Goal: Obtain resource: Download file/media

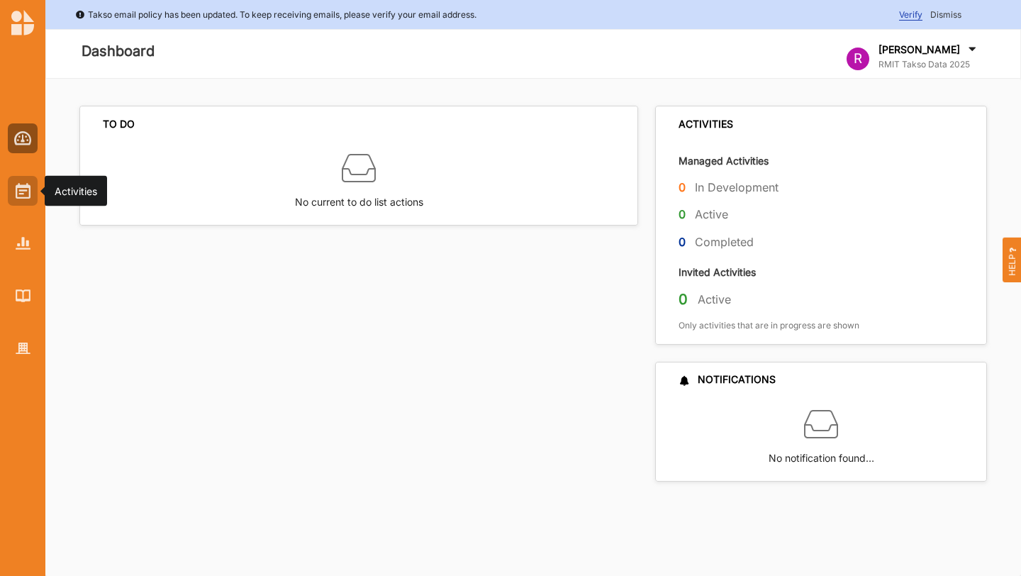
click at [35, 184] on div at bounding box center [23, 191] width 30 height 30
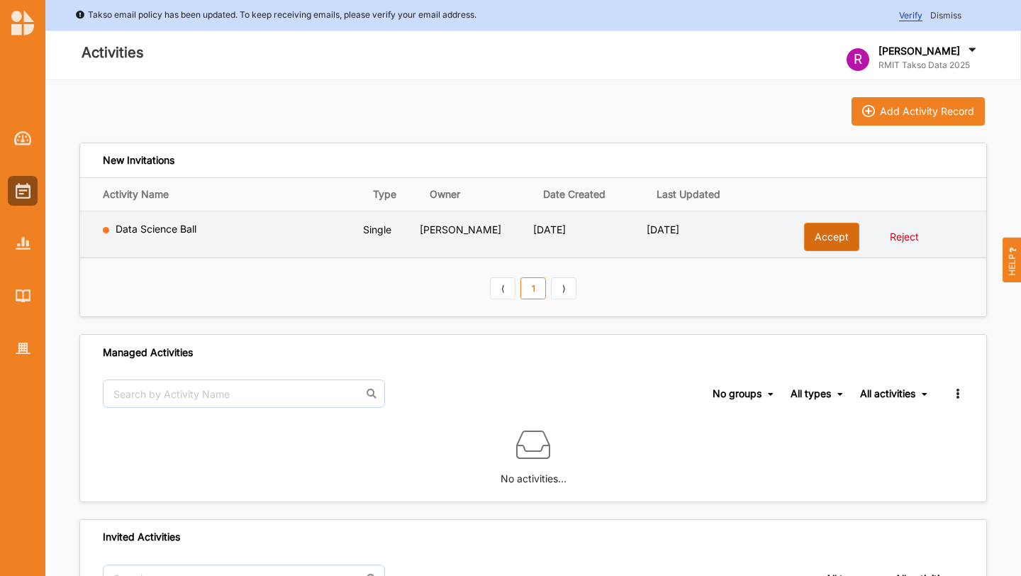
click at [819, 244] on button "Accept" at bounding box center [831, 237] width 55 height 28
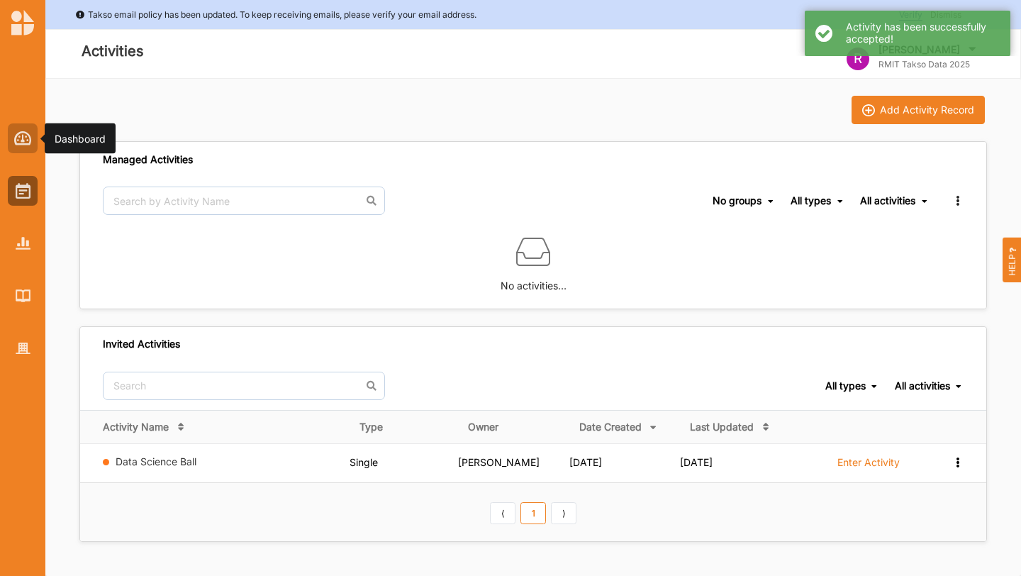
click at [16, 145] on div at bounding box center [23, 138] width 30 height 30
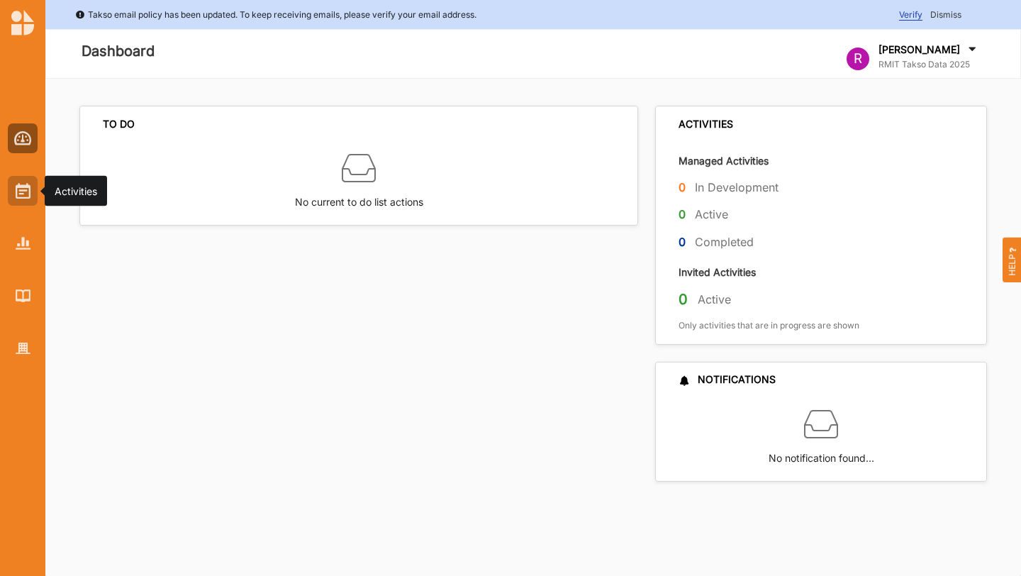
click at [23, 186] on img at bounding box center [23, 191] width 15 height 16
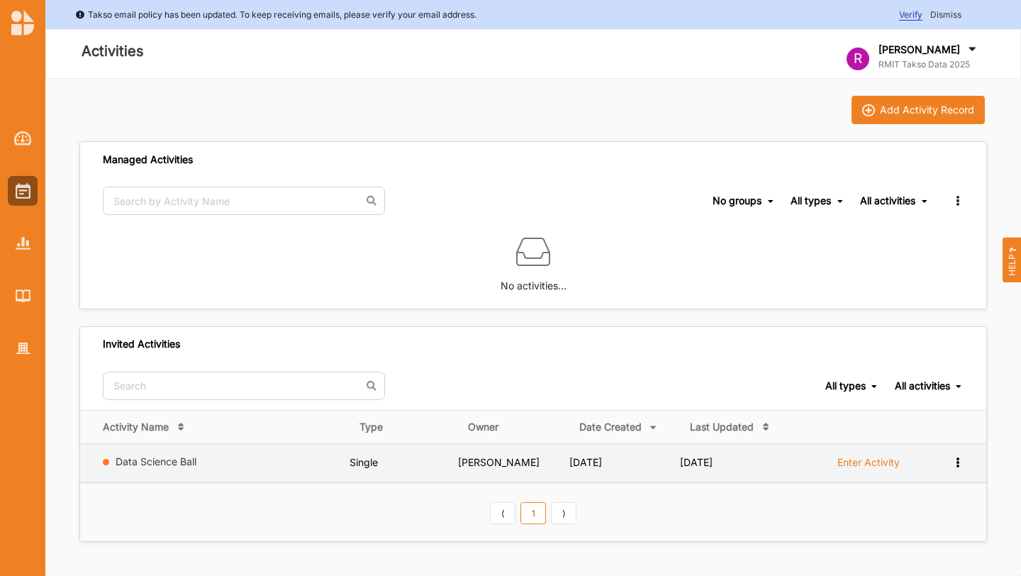
click at [887, 457] on label "Enter Activity" at bounding box center [869, 462] width 62 height 13
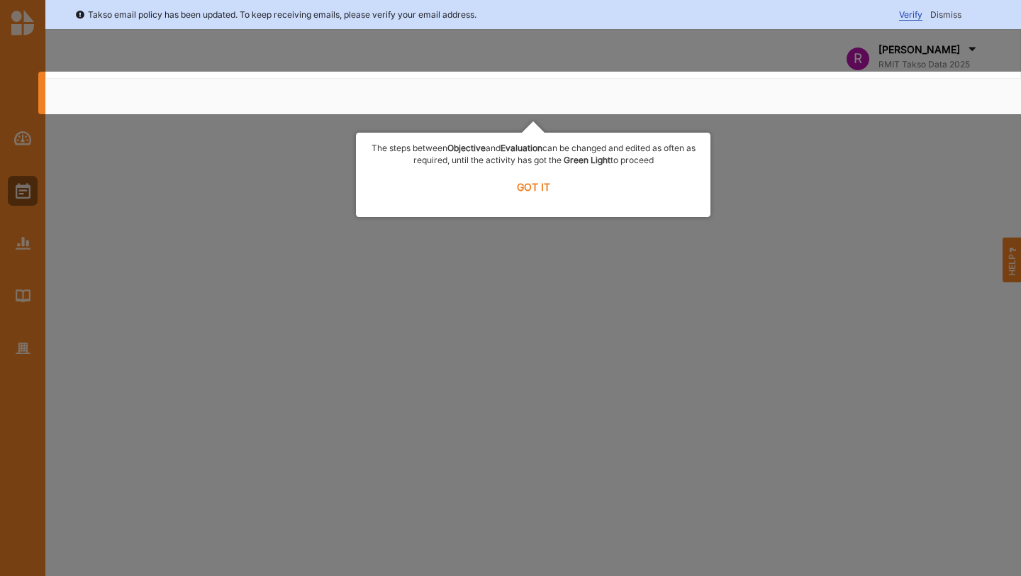
select select "2"
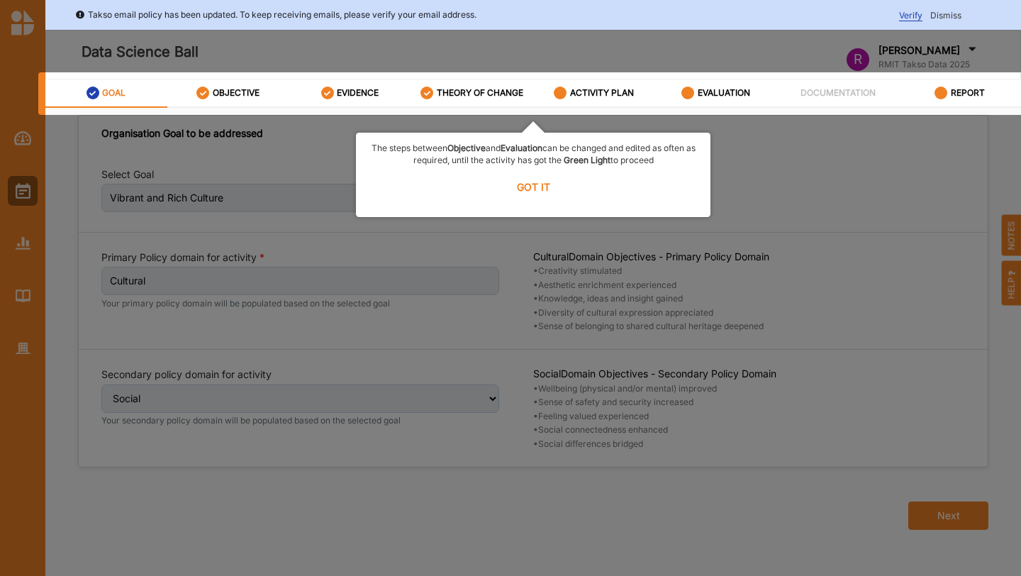
click at [524, 187] on label "GOT IT" at bounding box center [533, 186] width 336 height 31
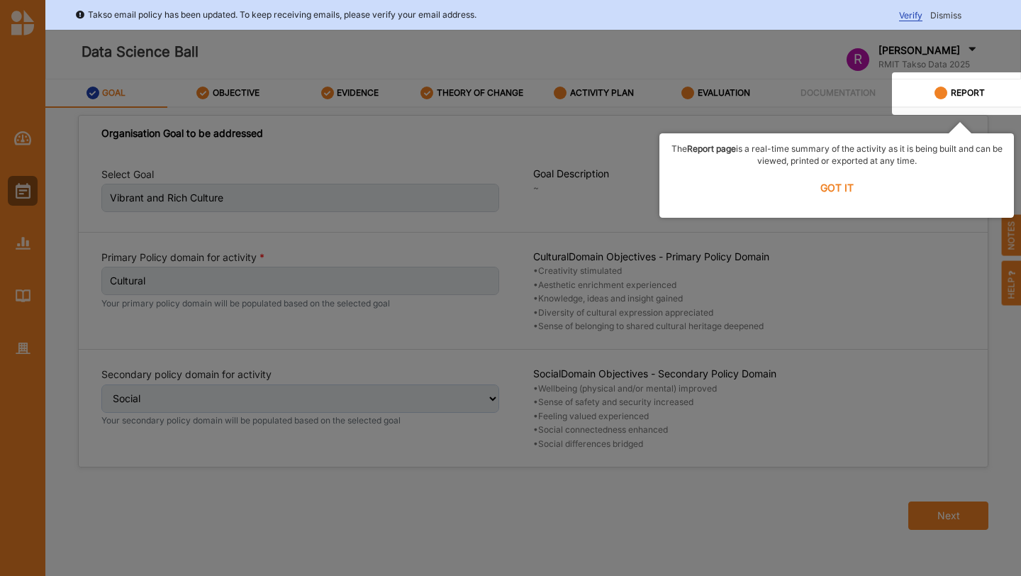
click at [838, 189] on label "GOT IT" at bounding box center [837, 187] width 336 height 31
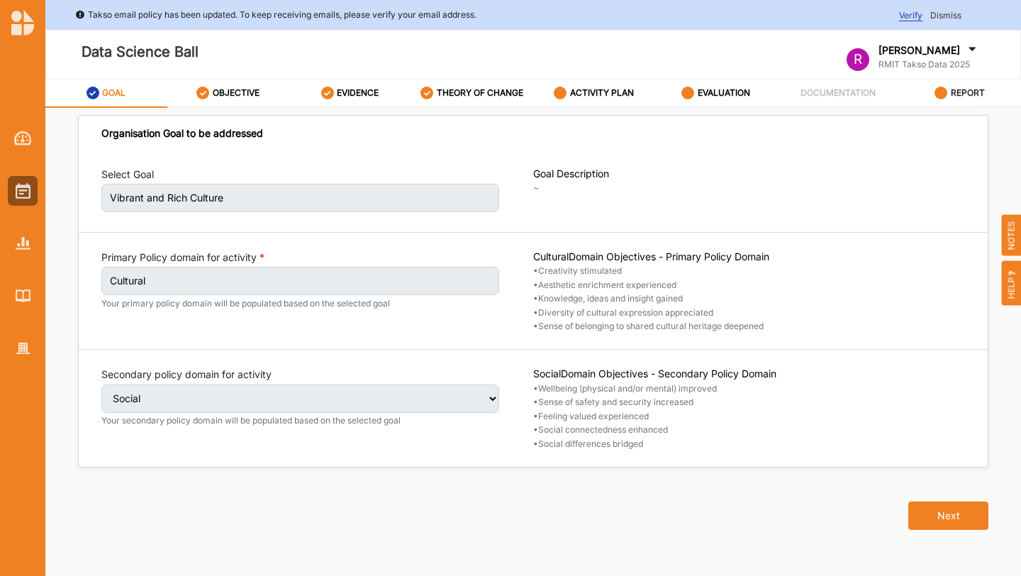
click at [967, 89] on label "REPORT" at bounding box center [968, 92] width 34 height 11
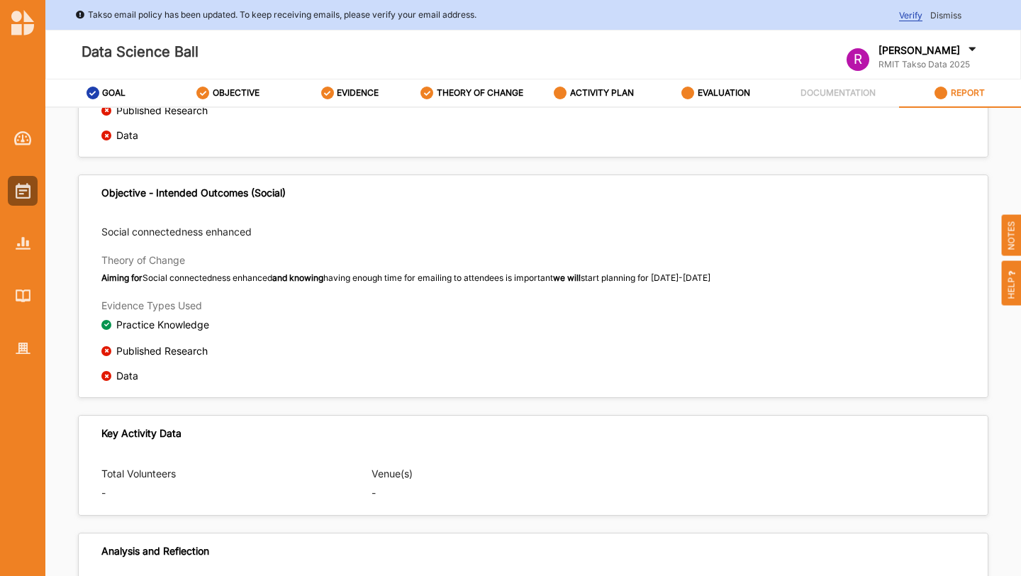
scroll to position [706, 0]
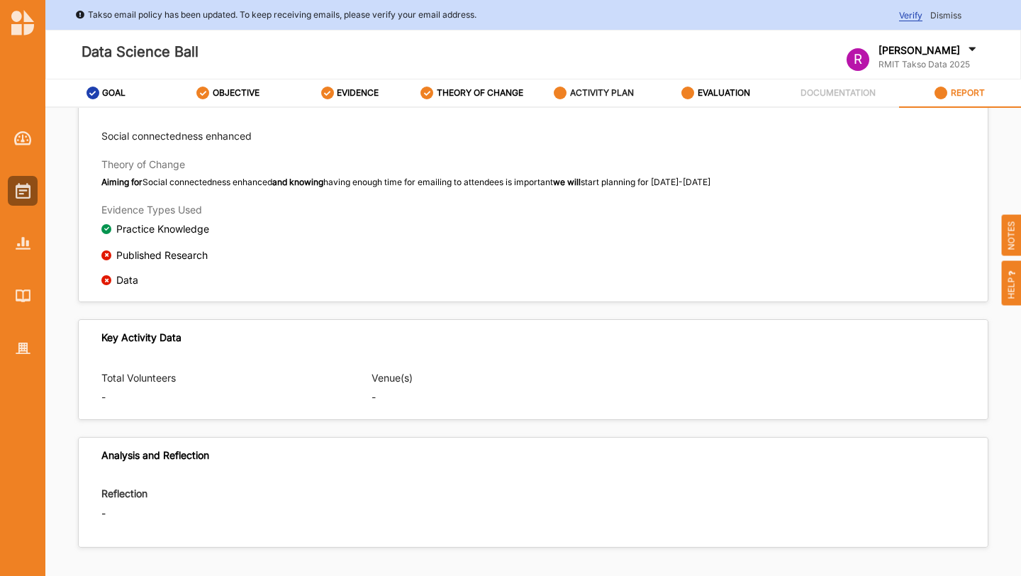
click at [607, 92] on label "ACTIVITY PLAN" at bounding box center [602, 92] width 64 height 11
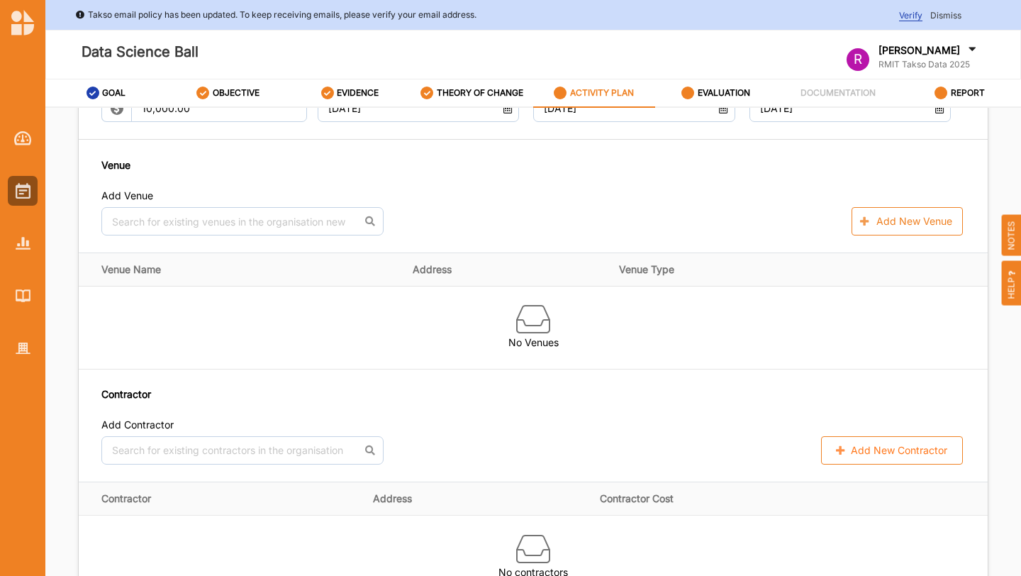
scroll to position [677, 0]
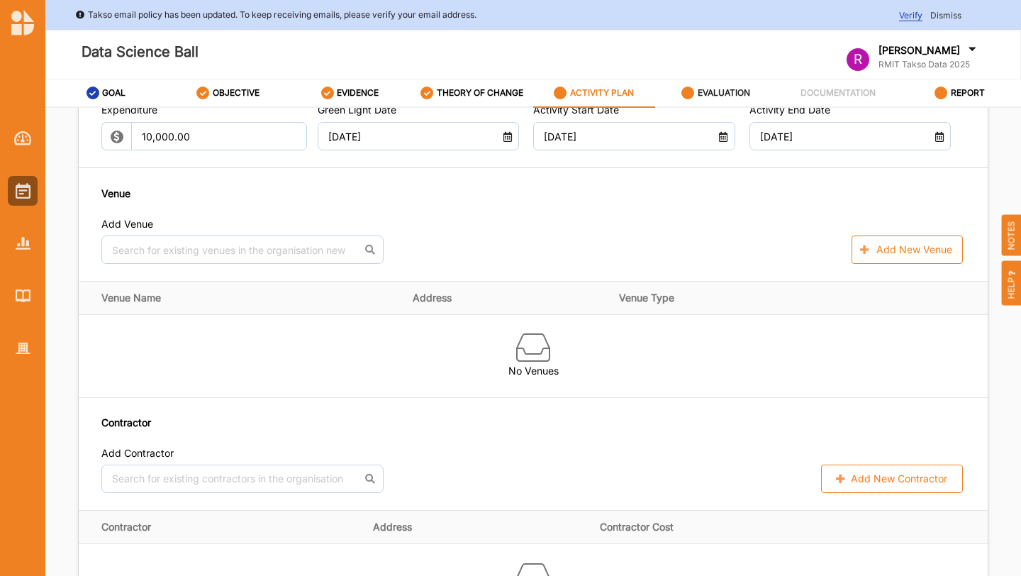
click at [738, 101] on div "EVALUATION" at bounding box center [716, 93] width 69 height 26
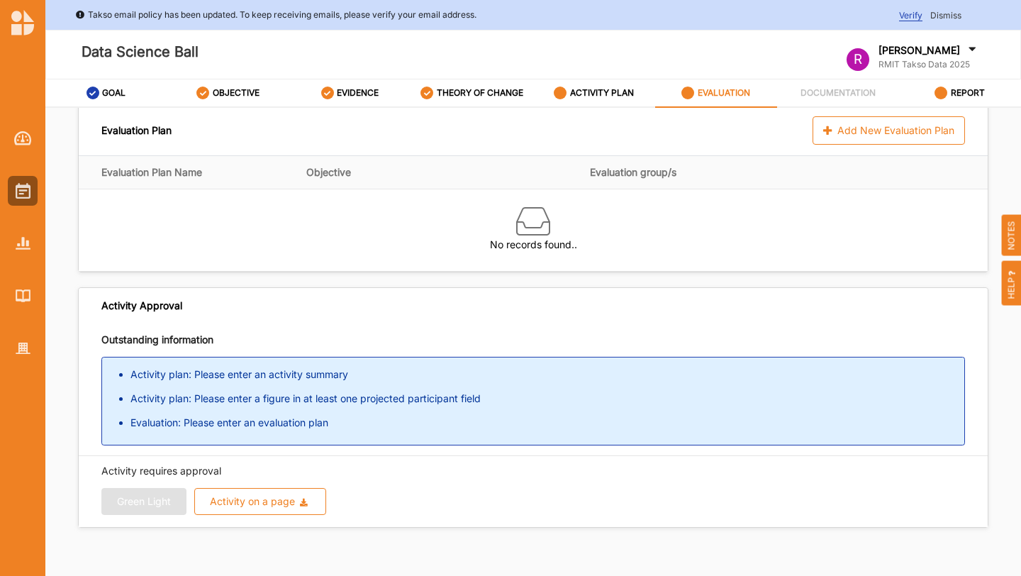
scroll to position [8, 0]
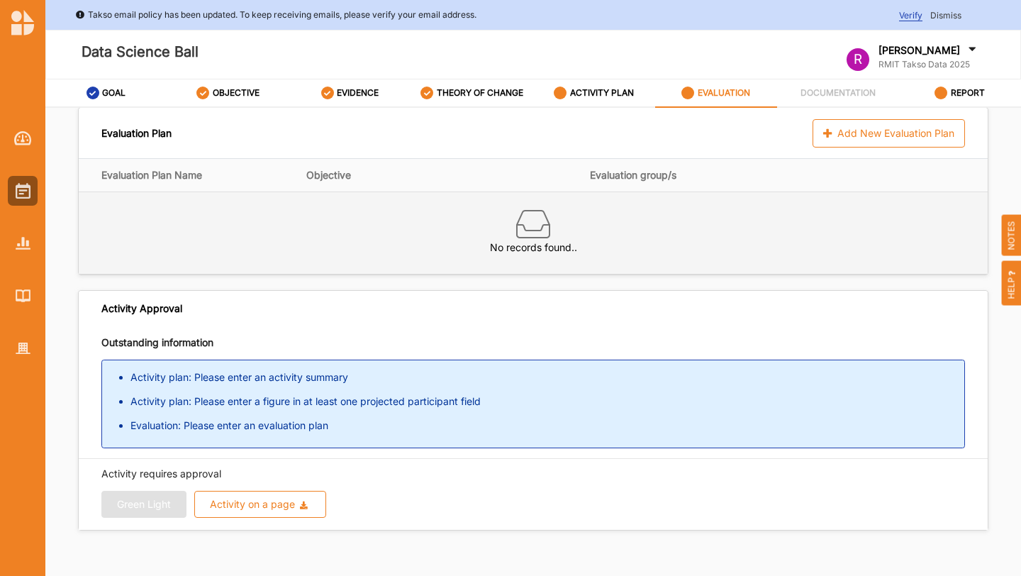
click at [526, 228] on img at bounding box center [533, 224] width 34 height 34
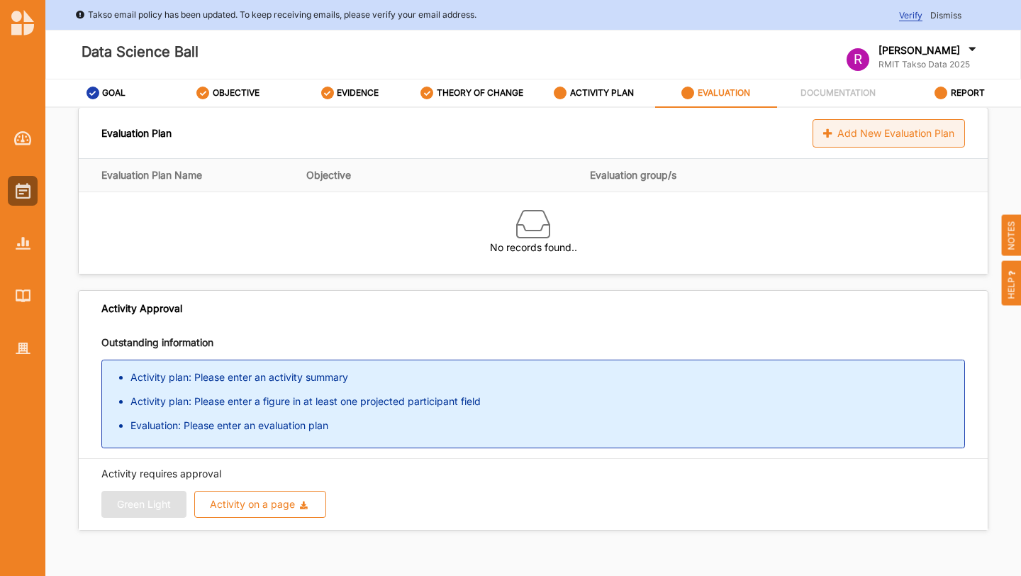
click at [823, 137] on icon at bounding box center [829, 133] width 12 height 10
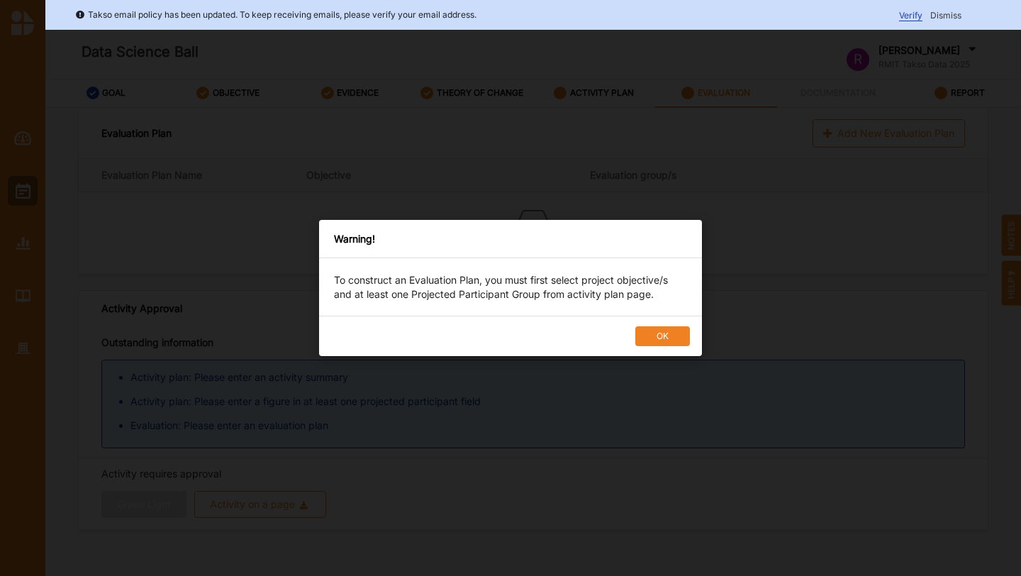
click at [669, 332] on button "OK" at bounding box center [662, 336] width 55 height 20
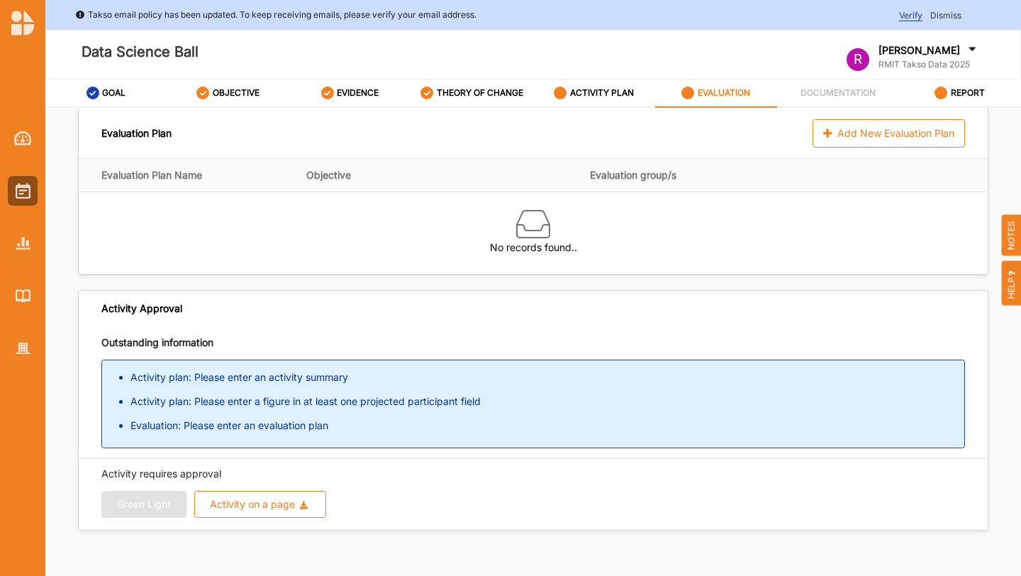
click at [837, 92] on label "DOCUMENTATION" at bounding box center [838, 92] width 75 height 11
click at [668, 111] on div "Evaluation Plan Add New Evaluation Plan" at bounding box center [533, 133] width 909 height 50
click at [554, 83] on div "ACTIVITY PLAN" at bounding box center [594, 93] width 80 height 26
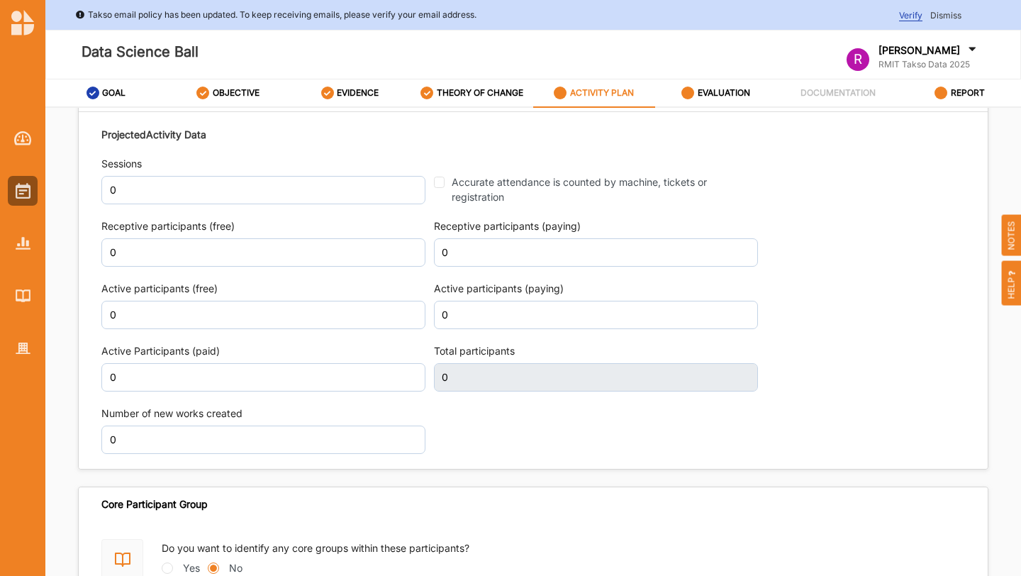
scroll to position [1592, 0]
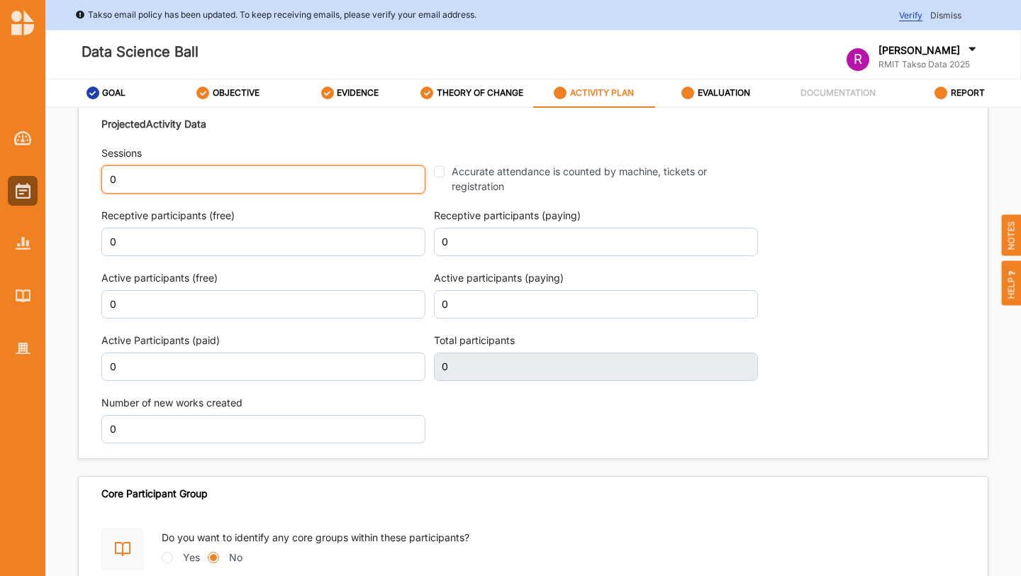
drag, startPoint x: 240, startPoint y: 207, endPoint x: 106, endPoint y: 193, distance: 135.5
click at [106, 193] on input "0" at bounding box center [263, 179] width 324 height 28
type input "1"
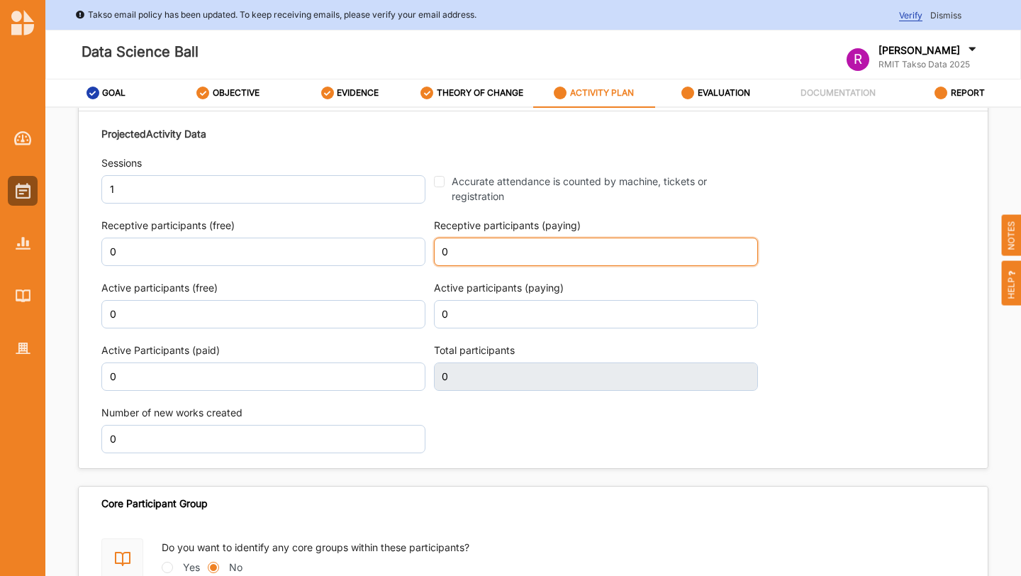
scroll to position [1602, 0]
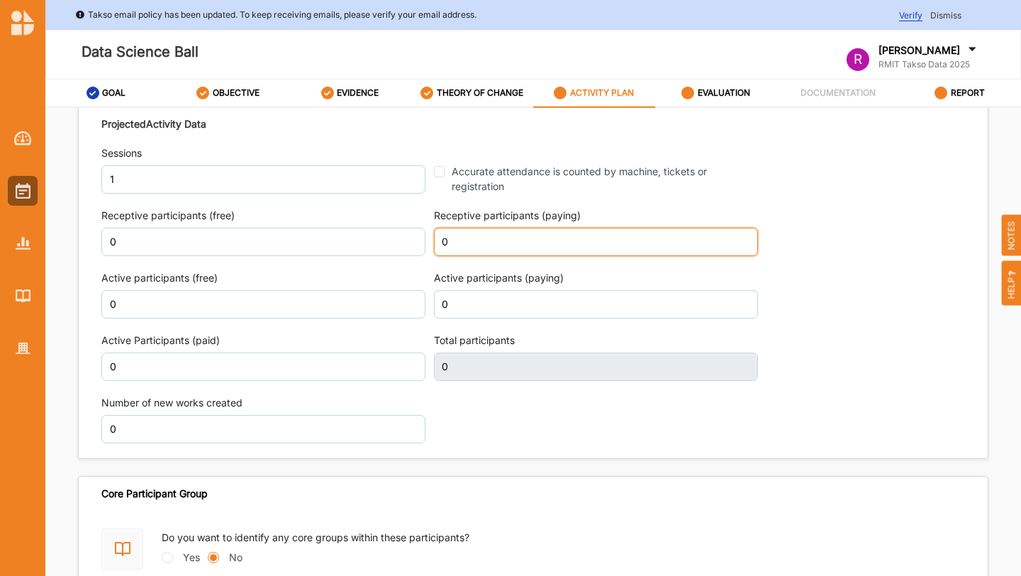
click at [465, 256] on input "0" at bounding box center [596, 242] width 324 height 28
drag, startPoint x: 448, startPoint y: 262, endPoint x: 425, endPoint y: 262, distance: 23.4
click at [425, 262] on div "Projected Activity Data Sessions 1 Accurate attendance is counted by machine, t…" at bounding box center [533, 279] width 864 height 341
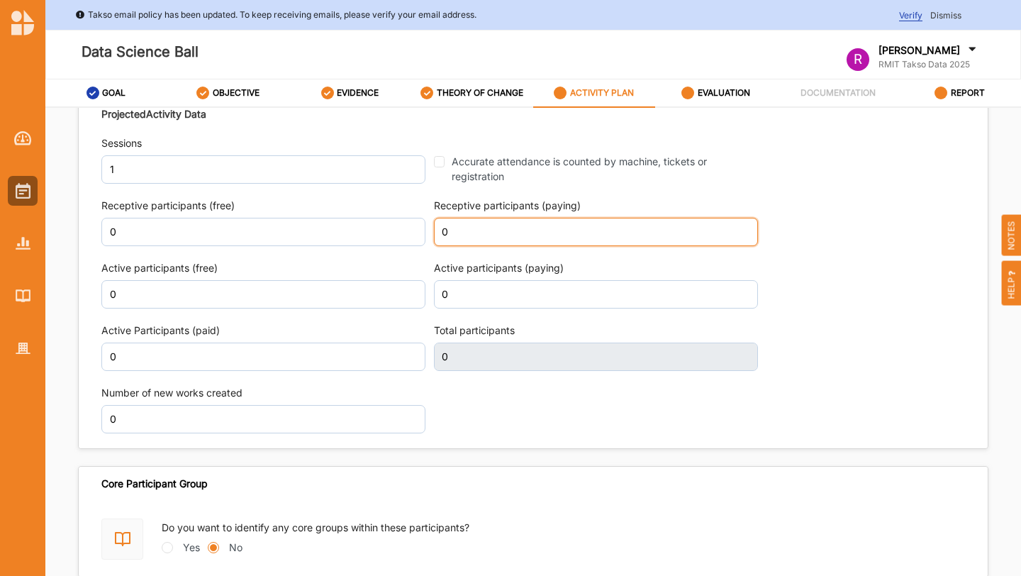
scroll to position [1592, 0]
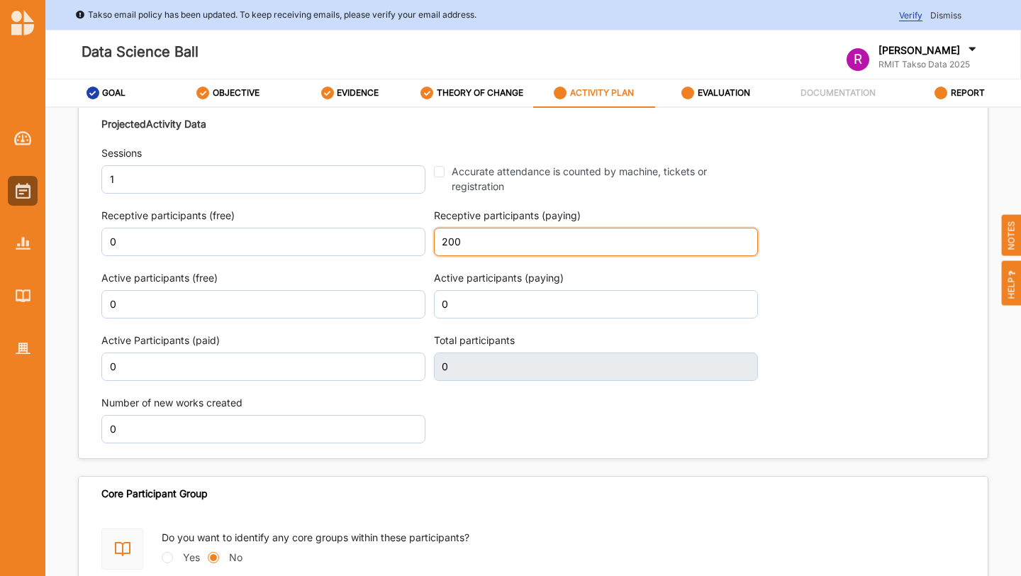
type input "200"
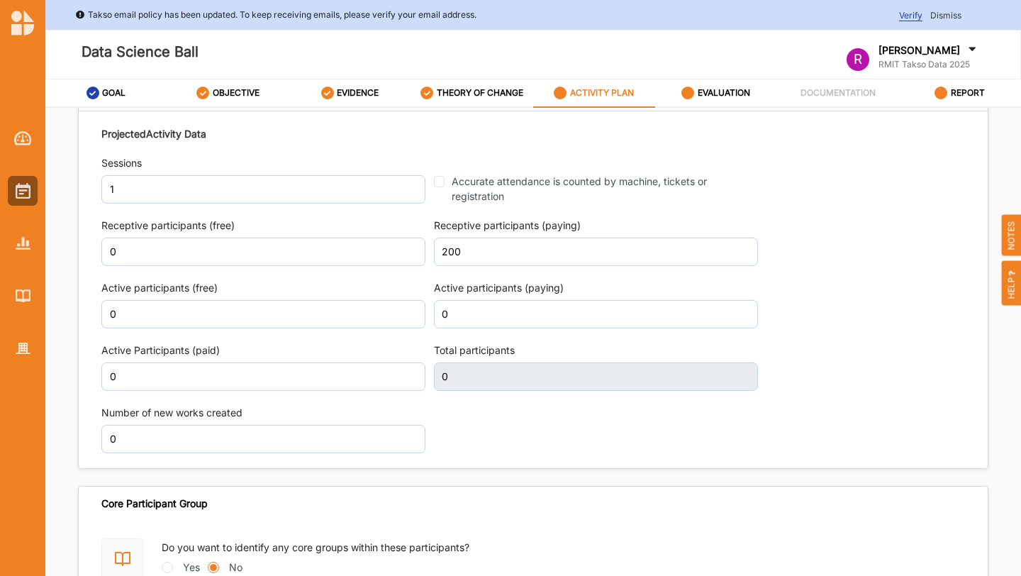
click at [456, 406] on div "Projected Activity Data Sessions 1 Accurate attendance is counted by machine, t…" at bounding box center [533, 289] width 864 height 341
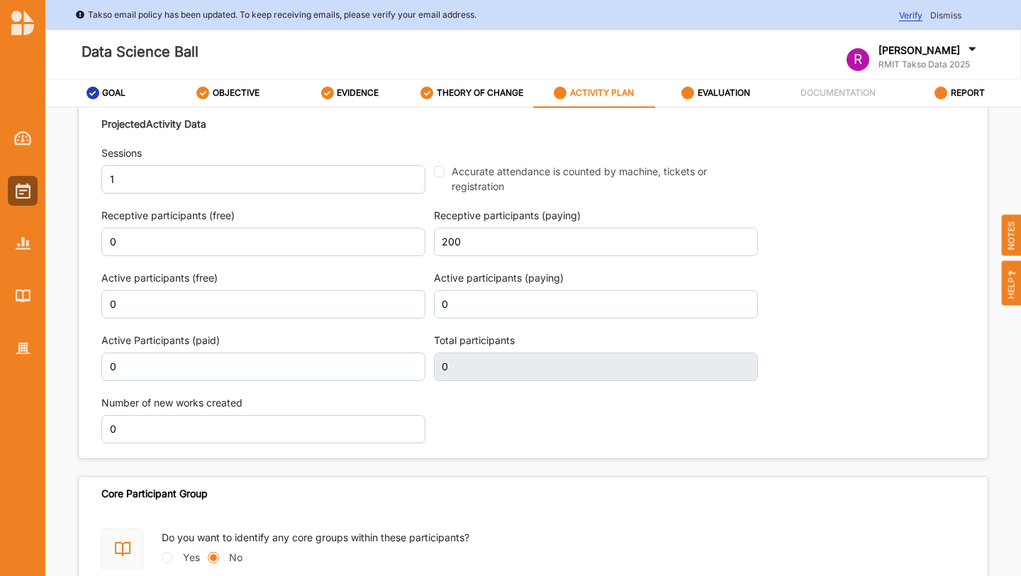
type input "200"
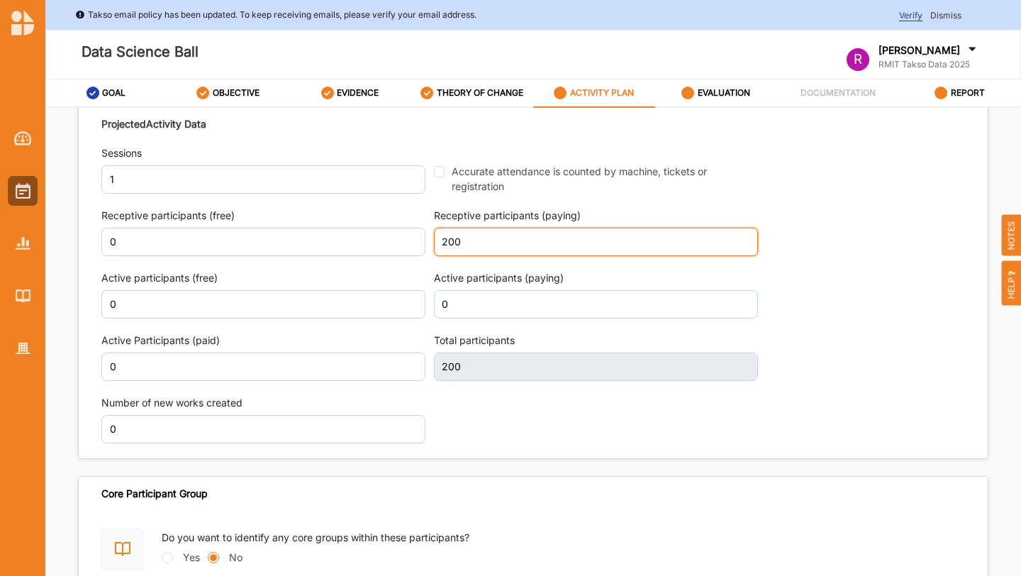
drag, startPoint x: 462, startPoint y: 257, endPoint x: 418, endPoint y: 256, distance: 43.3
click at [418, 256] on div "Projected Activity Data Sessions 1 Accurate attendance is counted by machine, t…" at bounding box center [533, 279] width 864 height 341
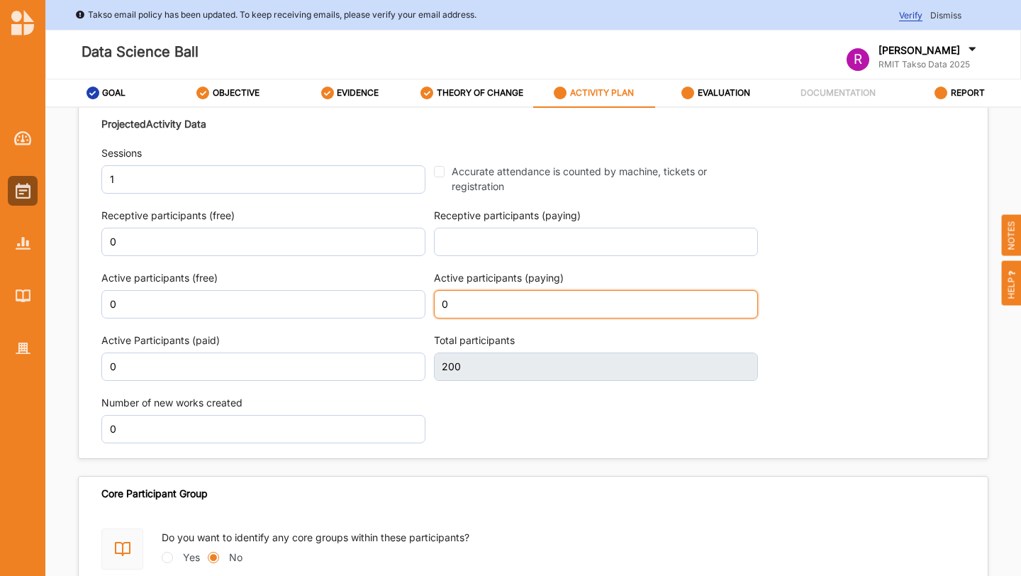
type input "0"
drag, startPoint x: 459, startPoint y: 316, endPoint x: 427, endPoint y: 316, distance: 31.9
click at [427, 316] on div "Projected Activity Data Sessions 1 Accurate attendance is counted by machine, t…" at bounding box center [533, 279] width 864 height 341
type input "250"
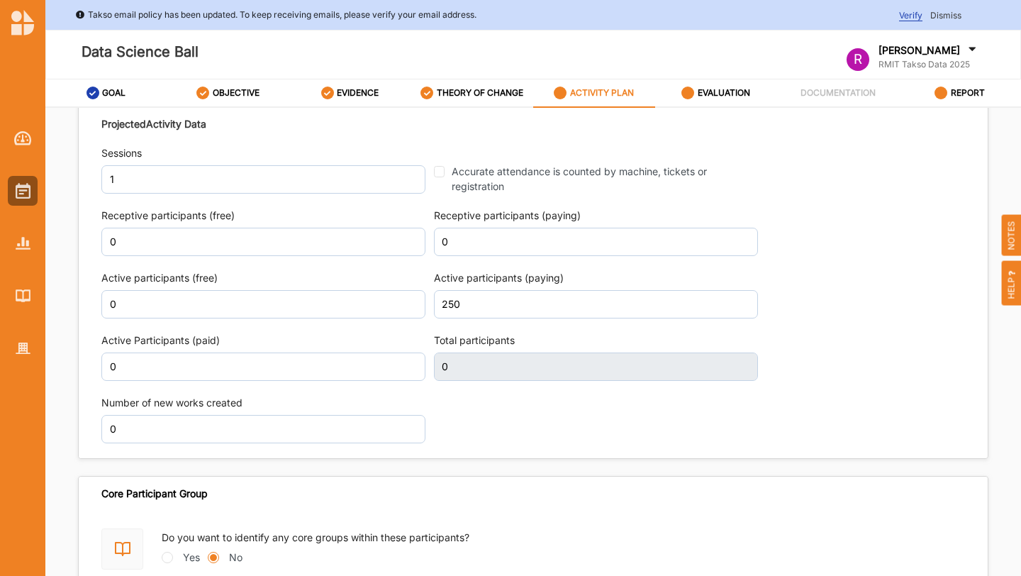
click at [462, 445] on div "Projected Activity Data Sessions 1 Accurate attendance is counted by machine, t…" at bounding box center [533, 279] width 864 height 341
type input "250"
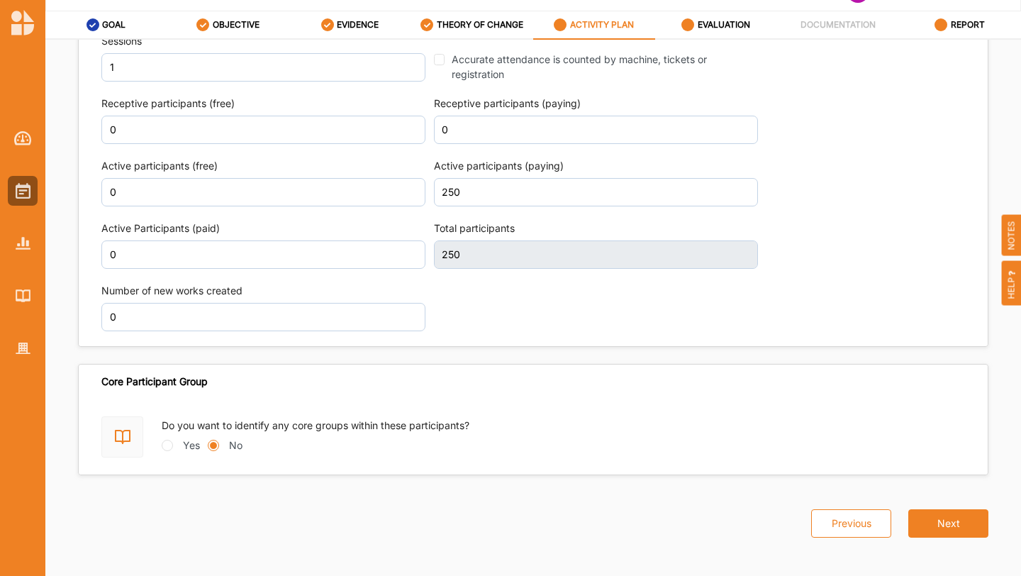
scroll to position [77, 0]
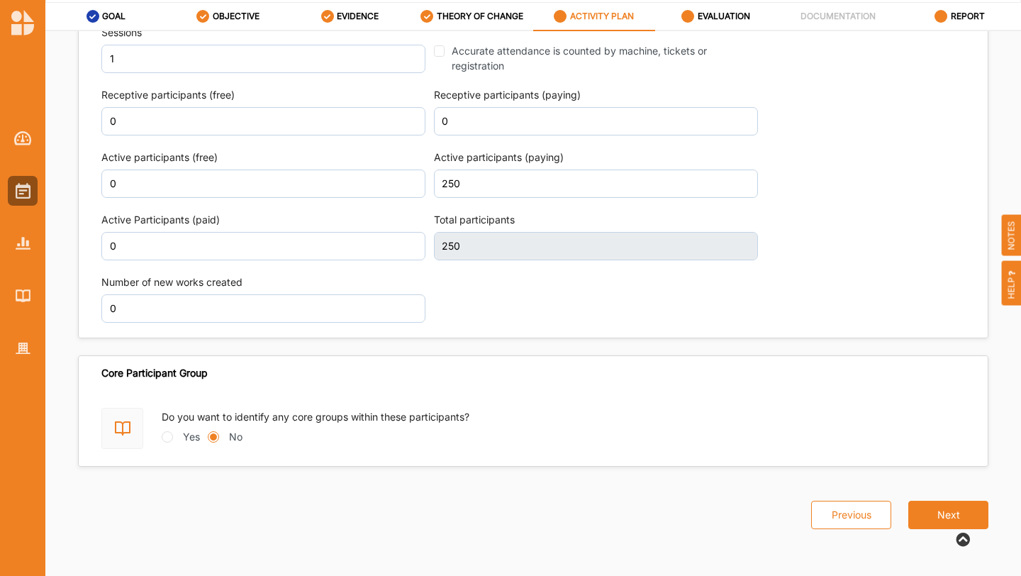
click at [176, 440] on div "Yes" at bounding box center [181, 436] width 38 height 15
click at [169, 438] on input "Yes" at bounding box center [167, 436] width 11 height 11
radio input "true"
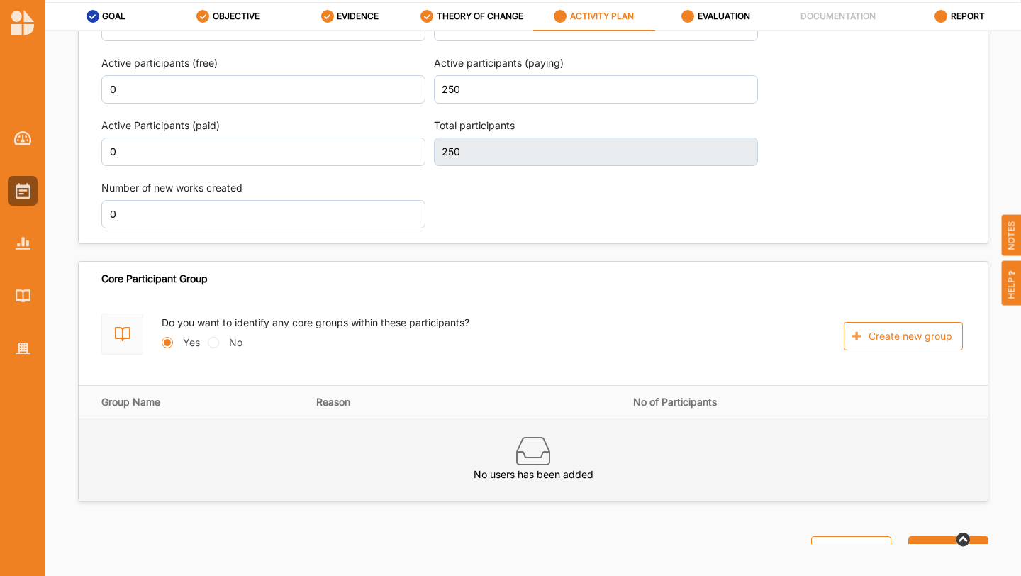
scroll to position [1783, 0]
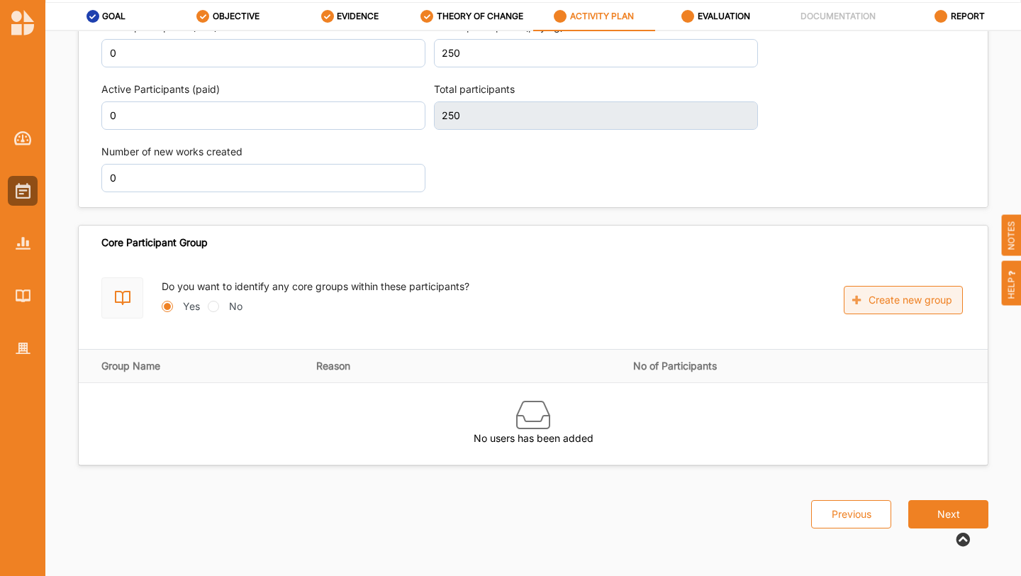
click at [909, 293] on button "Create new group" at bounding box center [903, 300] width 119 height 28
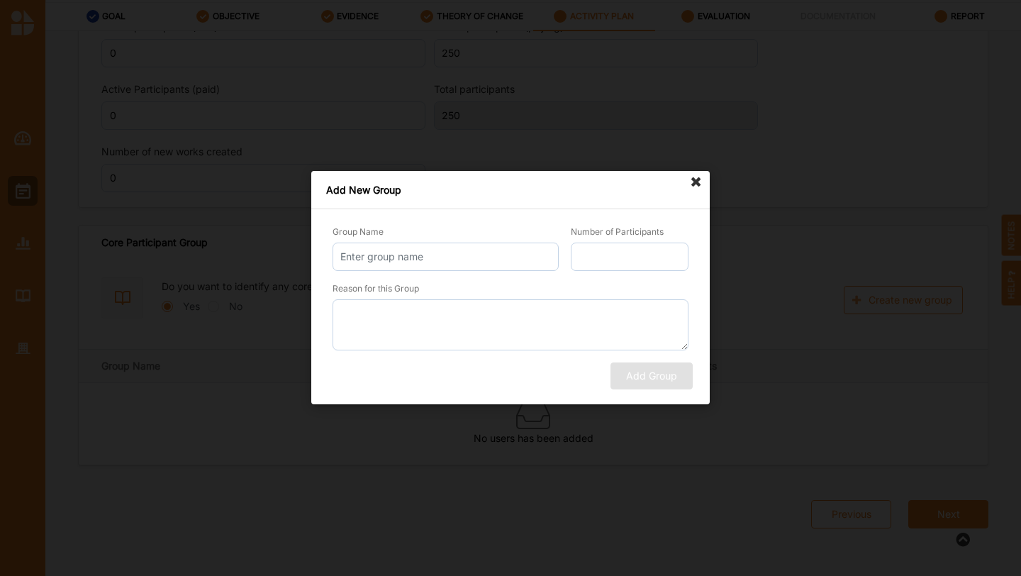
click at [689, 184] on icon at bounding box center [696, 182] width 23 height 23
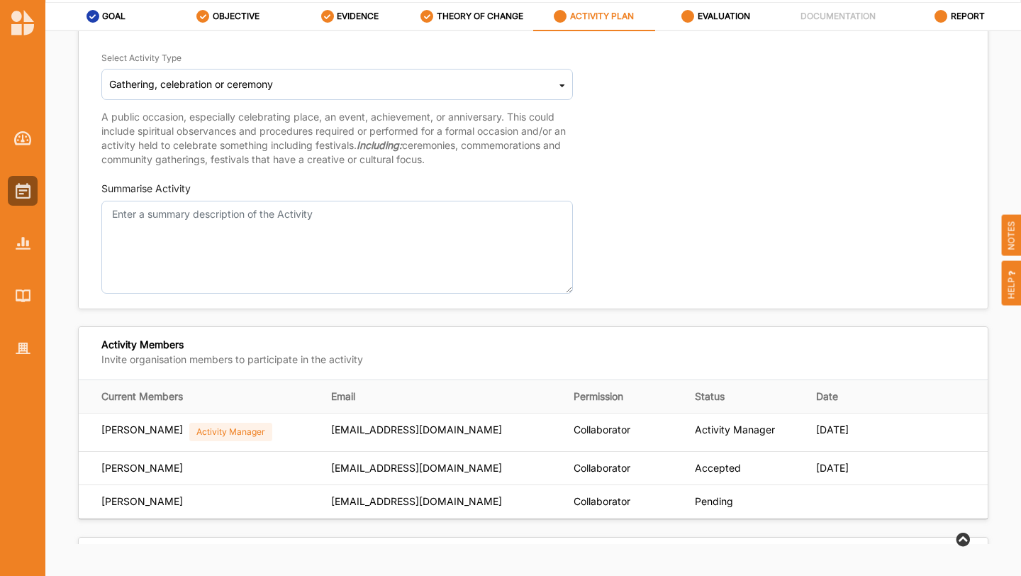
scroll to position [0, 0]
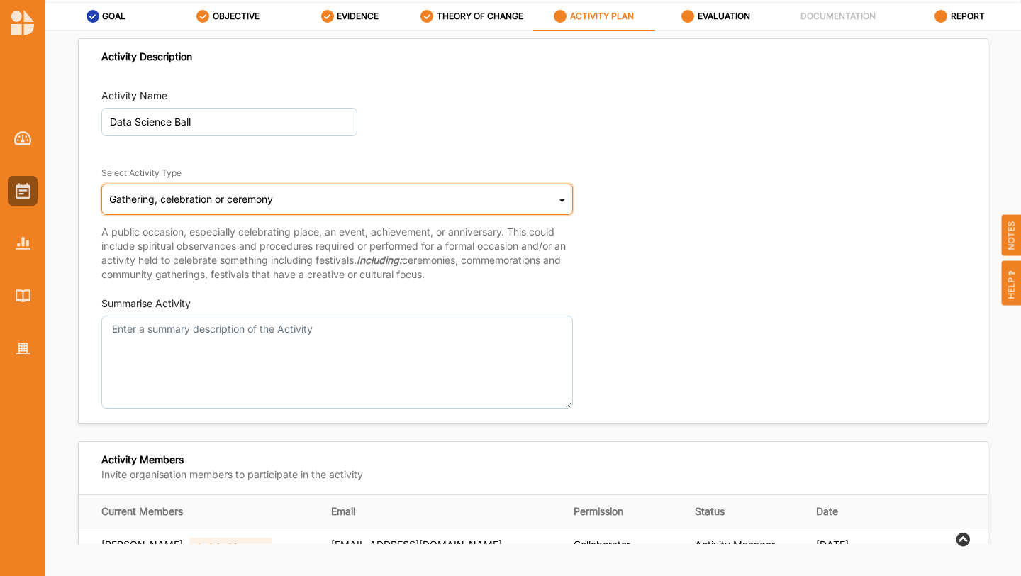
click at [323, 187] on div "Gathering, celebration or ceremony Cultural infrastructure development Acquisit…" at bounding box center [337, 199] width 472 height 31
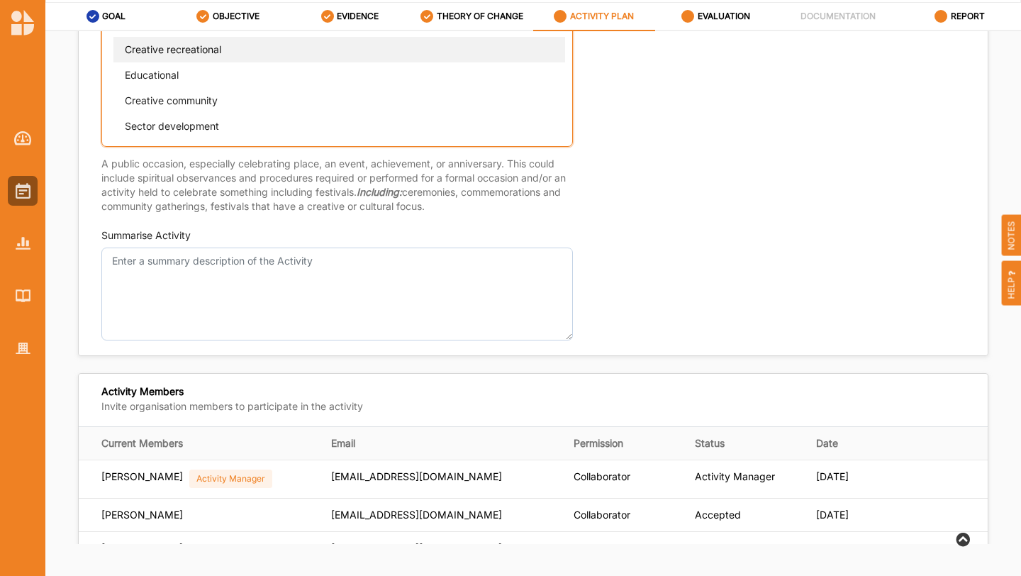
scroll to position [287, 0]
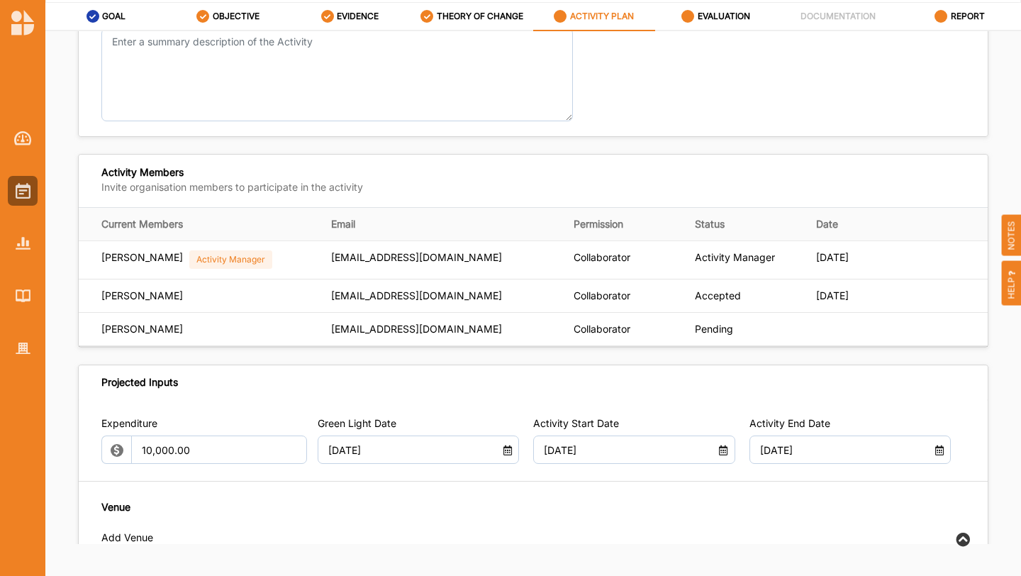
scroll to position [0, 0]
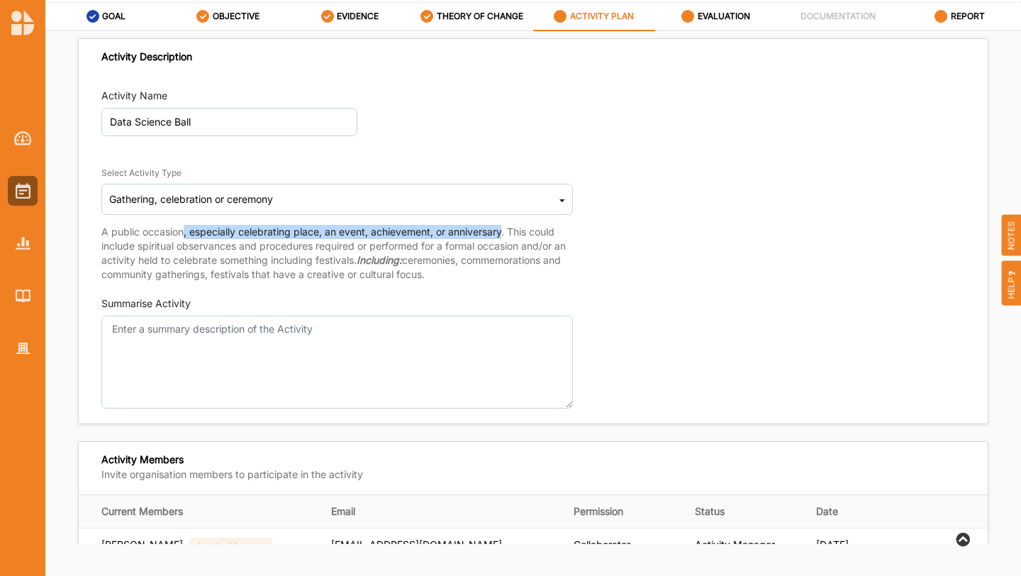
drag, startPoint x: 185, startPoint y: 233, endPoint x: 505, endPoint y: 232, distance: 319.9
click at [505, 232] on p "A public occasion, especially celebrating place, an event, achievement, or anni…" at bounding box center [337, 253] width 472 height 57
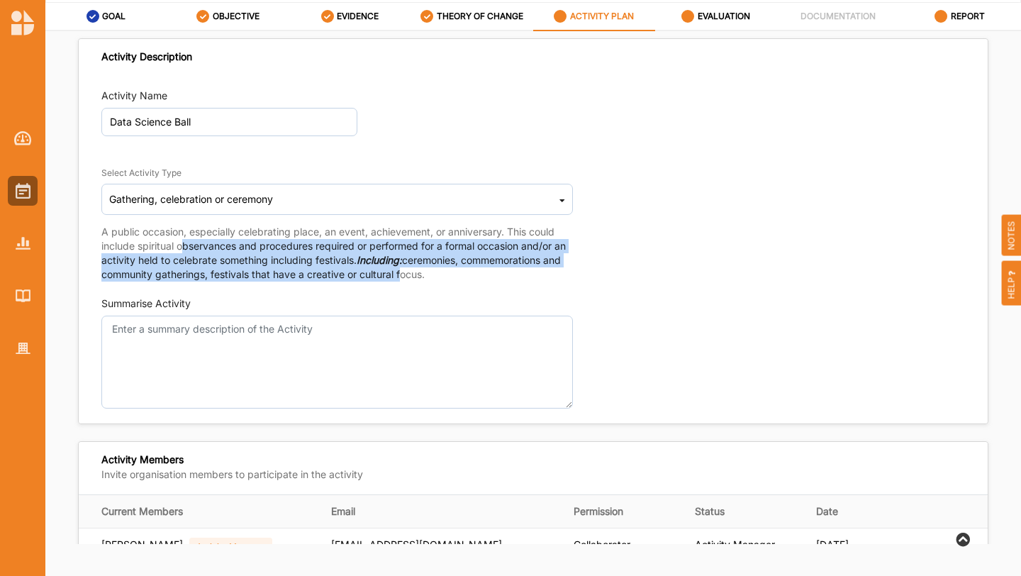
drag, startPoint x: 184, startPoint y: 248, endPoint x: 420, endPoint y: 279, distance: 237.5
click at [420, 279] on p "A public occasion, especially celebrating place, an event, achievement, or anni…" at bounding box center [337, 253] width 472 height 57
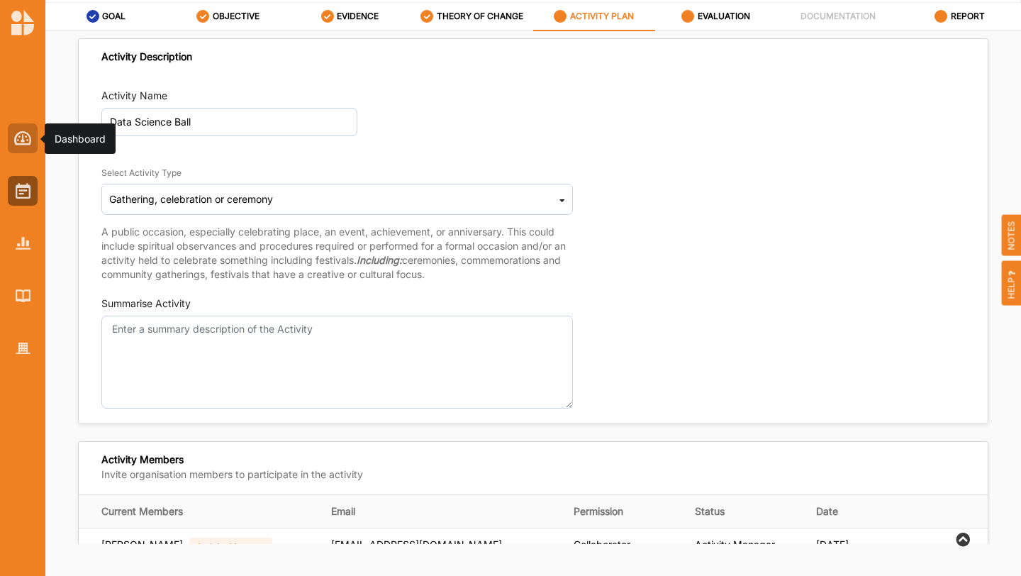
click at [26, 143] on img at bounding box center [23, 138] width 18 height 14
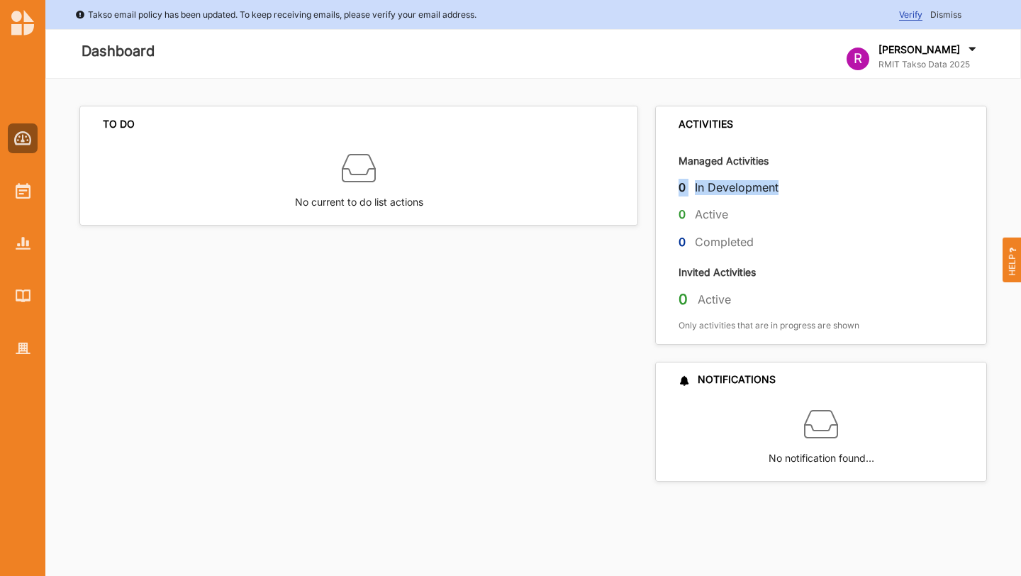
drag, startPoint x: 669, startPoint y: 180, endPoint x: 786, endPoint y: 184, distance: 117.1
click at [786, 184] on div "0 In Development" at bounding box center [822, 190] width 326 height 23
click at [786, 184] on div "0 In Development" at bounding box center [832, 190] width 306 height 23
click at [18, 292] on img at bounding box center [23, 295] width 15 height 12
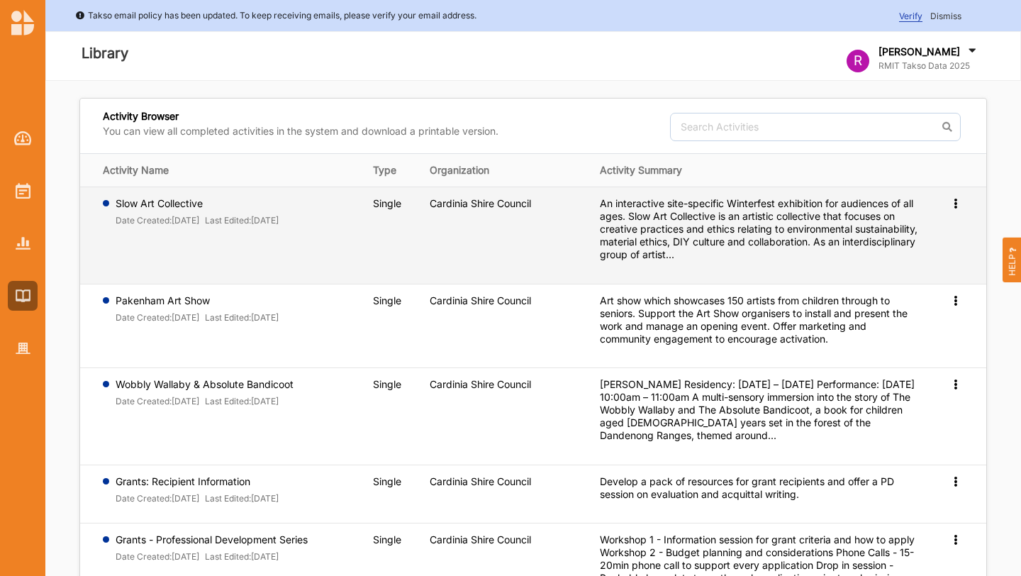
click at [275, 218] on font "06 Aug 2025" at bounding box center [265, 220] width 28 height 11
click at [953, 209] on div "Preview" at bounding box center [957, 203] width 14 height 13
click at [941, 223] on span "Preview" at bounding box center [932, 226] width 37 height 12
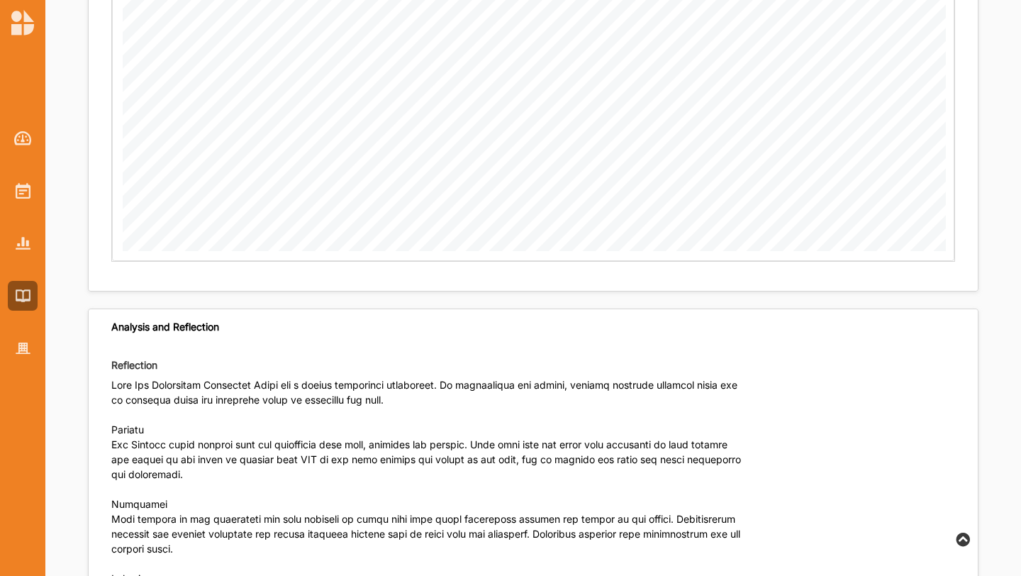
scroll to position [2695, 0]
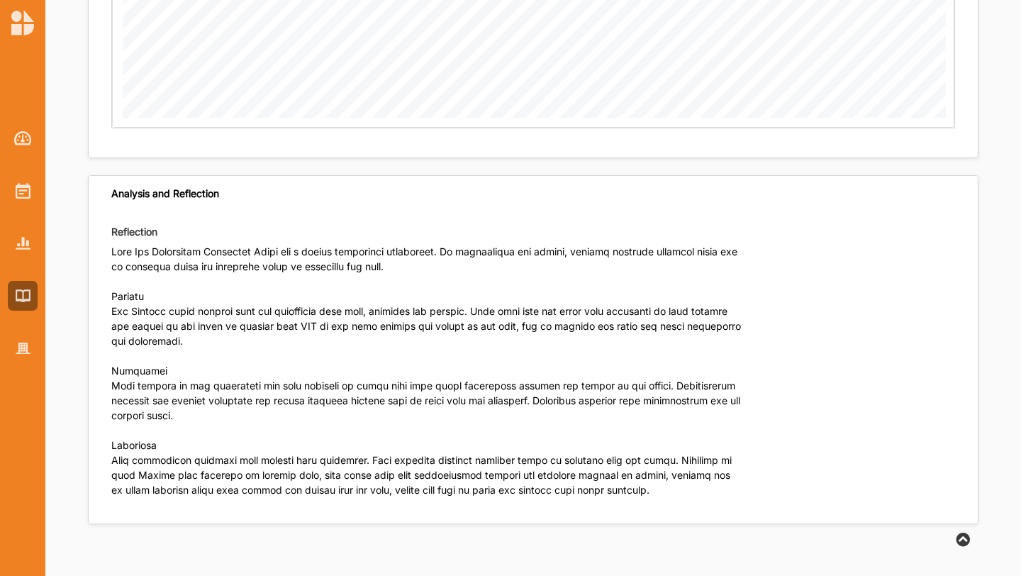
click at [150, 467] on p at bounding box center [427, 376] width 633 height 265
click at [347, 443] on p at bounding box center [427, 376] width 633 height 265
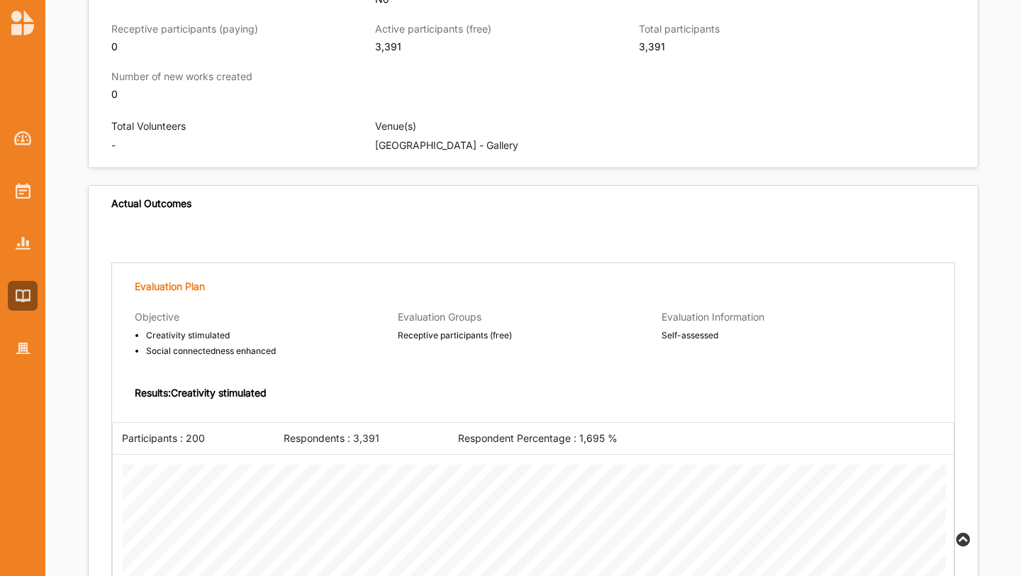
scroll to position [1148, 0]
drag, startPoint x: 127, startPoint y: 428, endPoint x: 609, endPoint y: 424, distance: 482.3
click at [609, 424] on div "Participants : 200 Respondents : 3,391 Respondent Percentage : 1,695 %" at bounding box center [533, 437] width 843 height 32
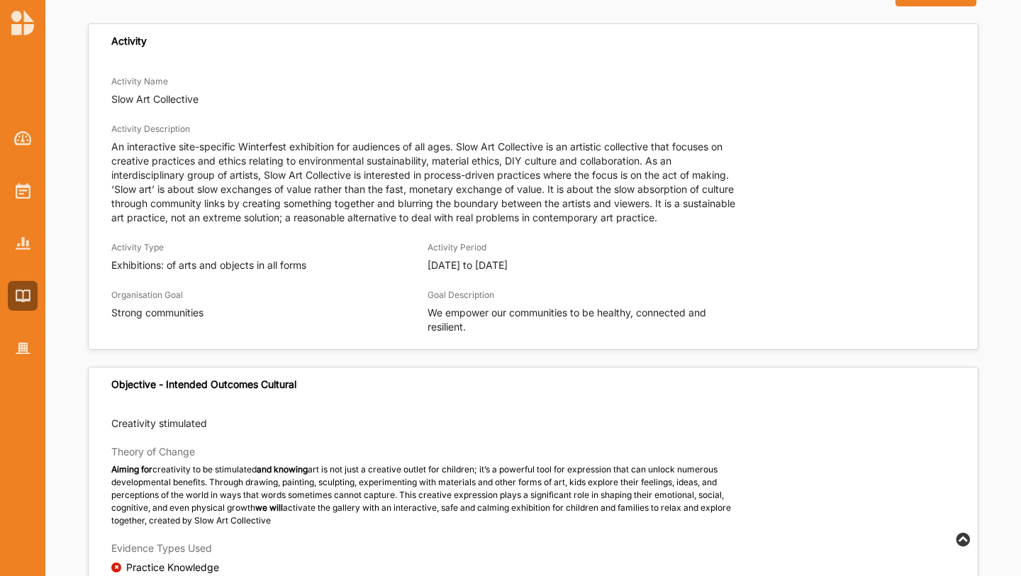
scroll to position [0, 0]
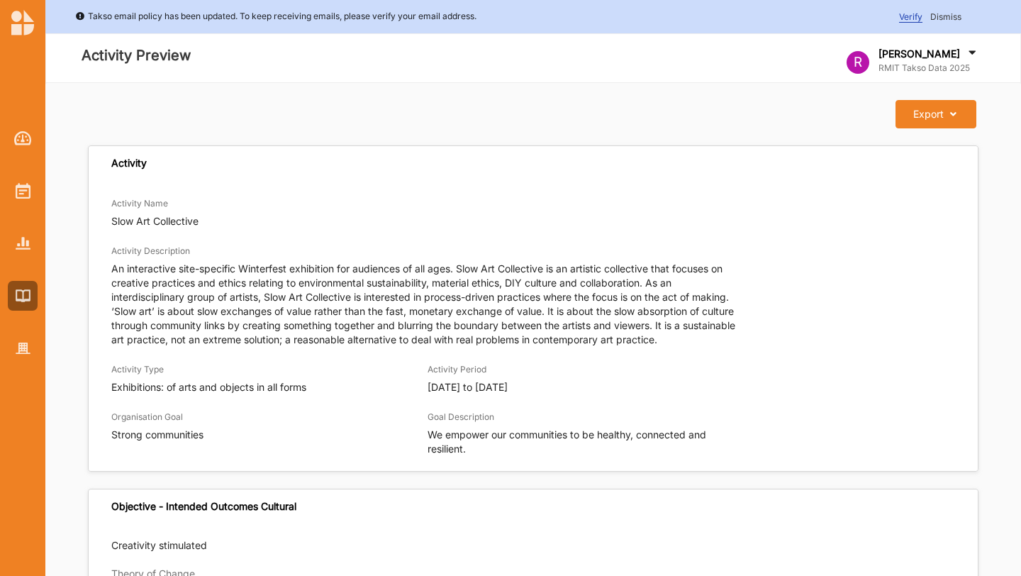
drag, startPoint x: 425, startPoint y: 381, endPoint x: 629, endPoint y: 381, distance: 204.3
click at [629, 381] on div "Activity Type Exhibitions: of arts and objects in all forms Activity Period 30 …" at bounding box center [533, 378] width 844 height 33
click at [629, 381] on p "30 Jun 2025 to 31 Jul 2025" at bounding box center [586, 387] width 316 height 14
click at [959, 121] on button "Export Download Report" at bounding box center [936, 114] width 80 height 28
click at [926, 111] on div "Export" at bounding box center [929, 114] width 30 height 13
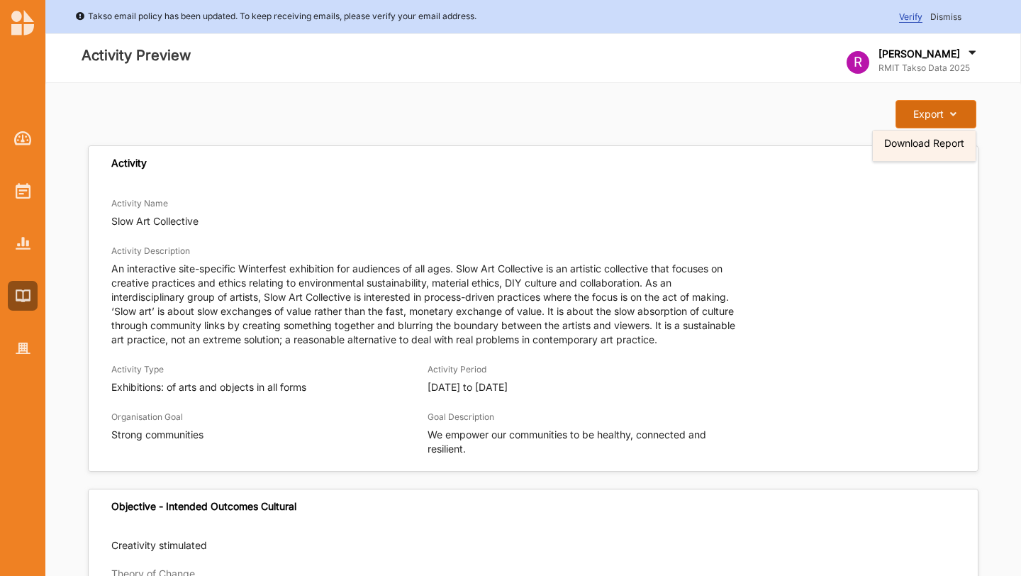
click at [917, 140] on label "Download Report" at bounding box center [924, 143] width 80 height 10
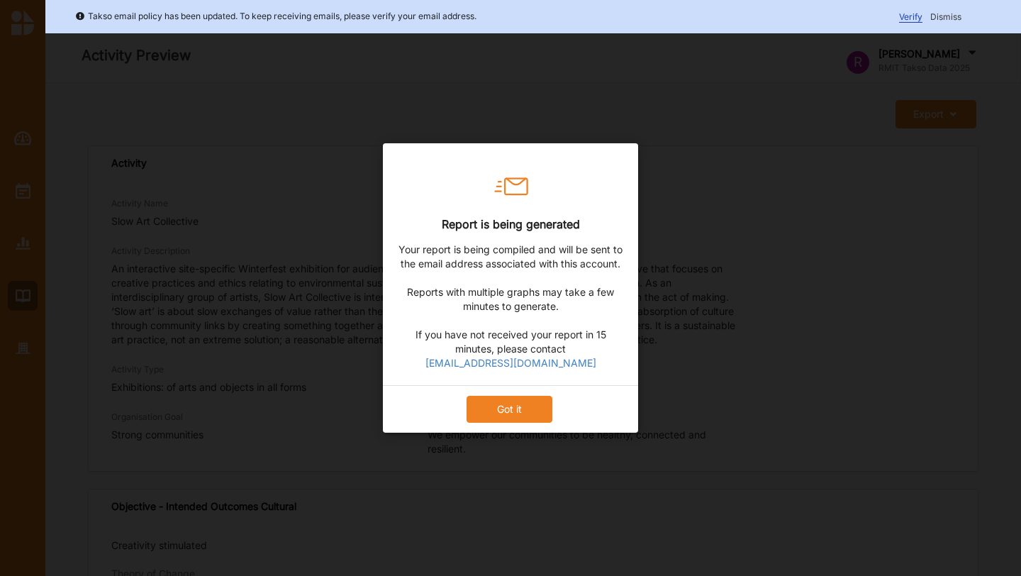
click at [492, 422] on button "Got it" at bounding box center [510, 409] width 86 height 27
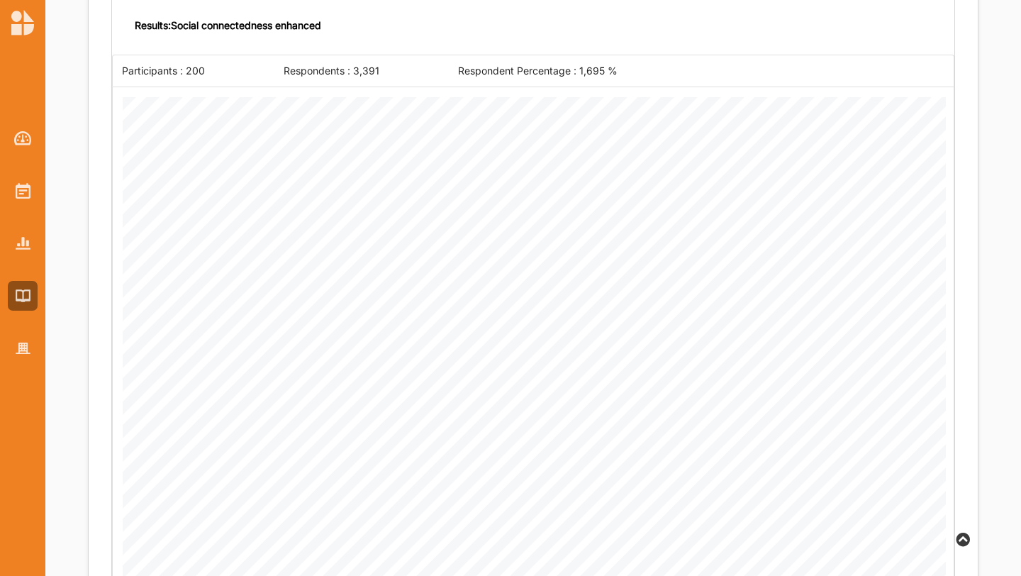
scroll to position [2167, 0]
drag, startPoint x: 122, startPoint y: 69, endPoint x: 682, endPoint y: 74, distance: 559.6
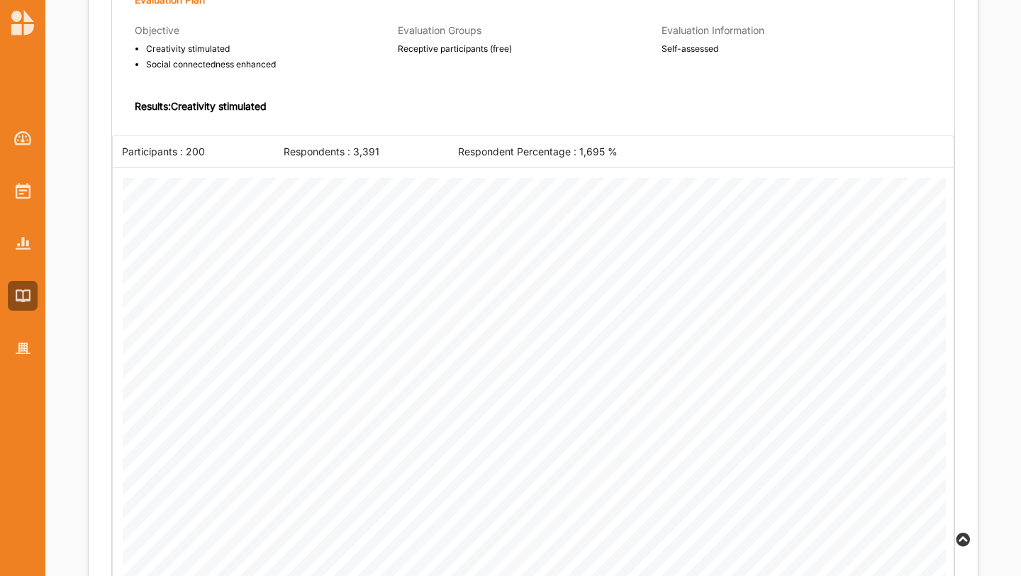
scroll to position [1360, 0]
